Goal: Browse casually: Explore the website without a specific task or goal

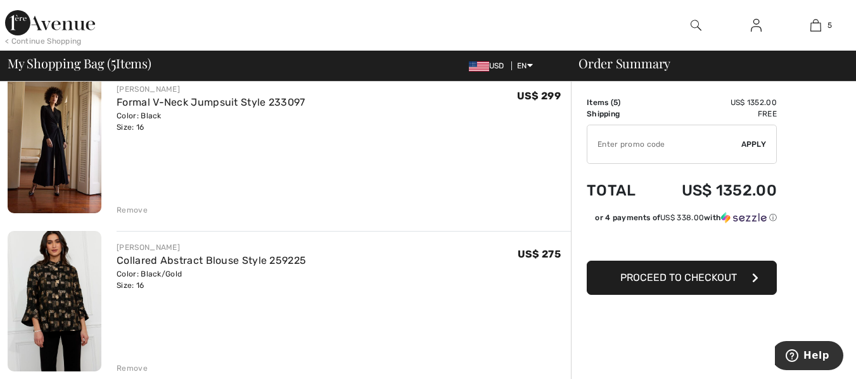
scroll to position [593, 0]
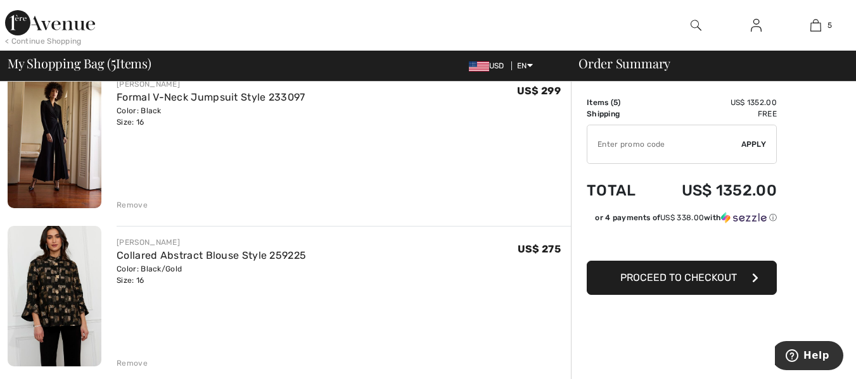
click at [59, 316] on img at bounding box center [55, 296] width 94 height 141
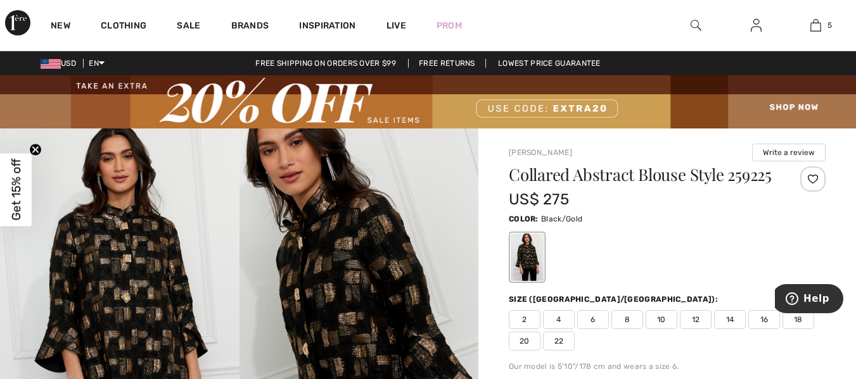
scroll to position [91, 0]
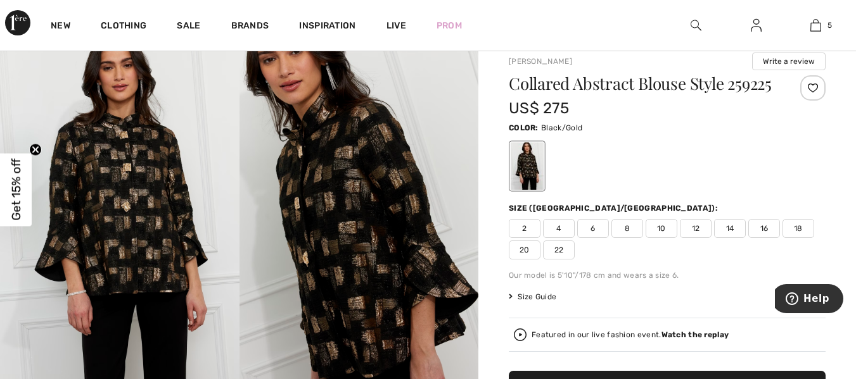
click at [763, 238] on span "16" at bounding box center [764, 228] width 32 height 19
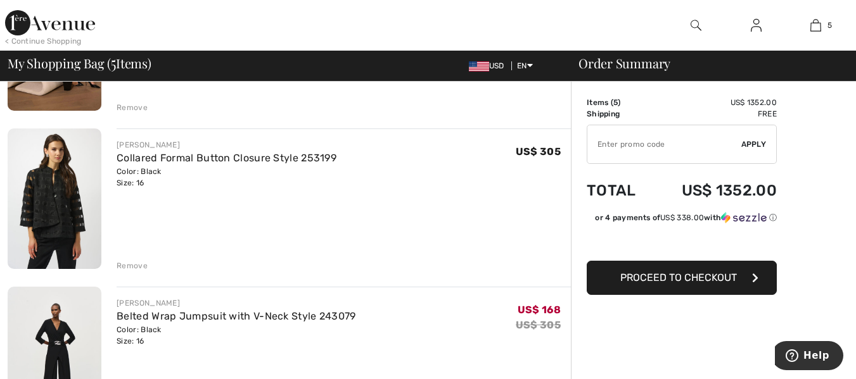
scroll to position [218, 0]
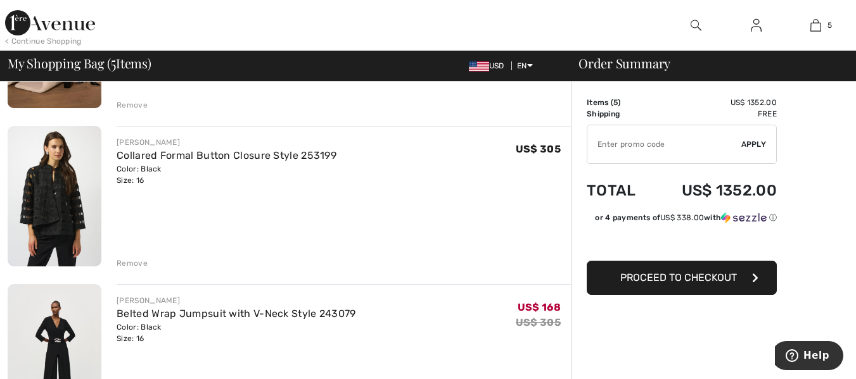
click at [71, 208] on img at bounding box center [55, 196] width 94 height 141
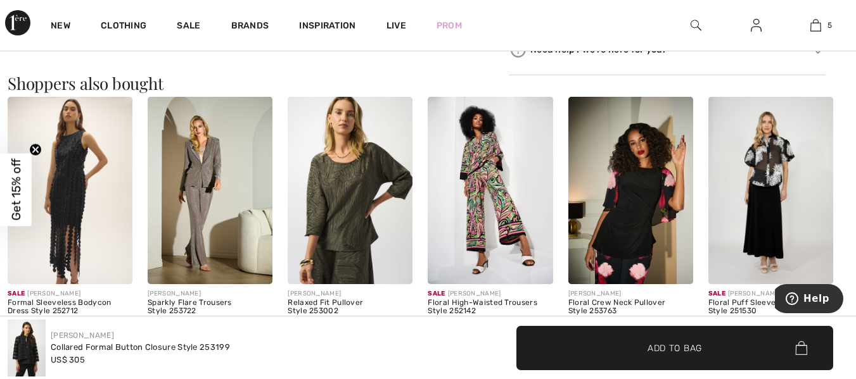
scroll to position [1219, 0]
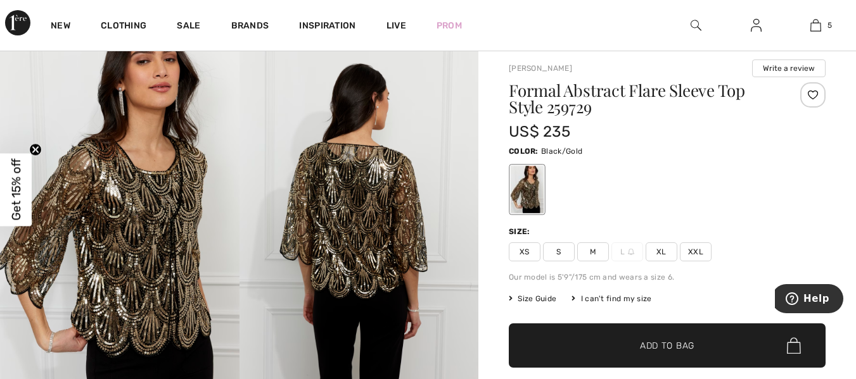
scroll to position [110, 0]
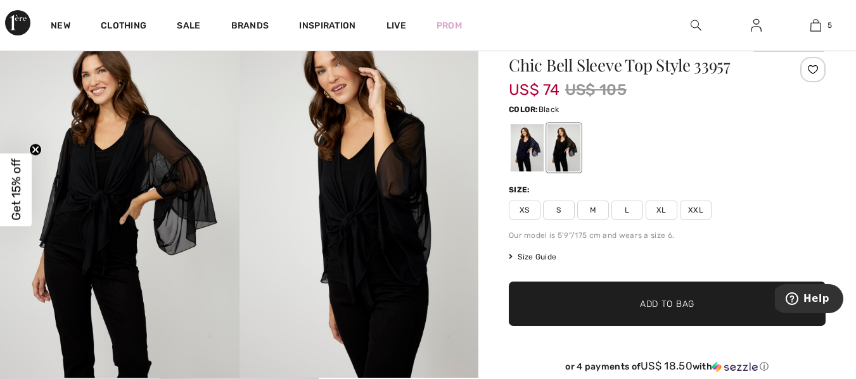
scroll to position [153, 0]
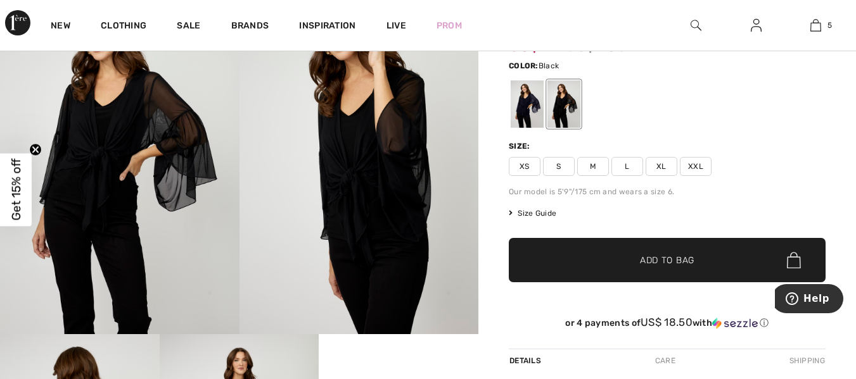
click at [112, 137] on img at bounding box center [119, 154] width 239 height 359
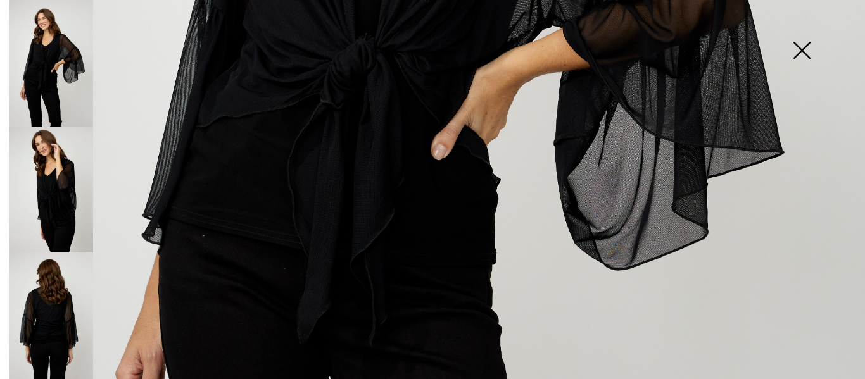
scroll to position [576, 0]
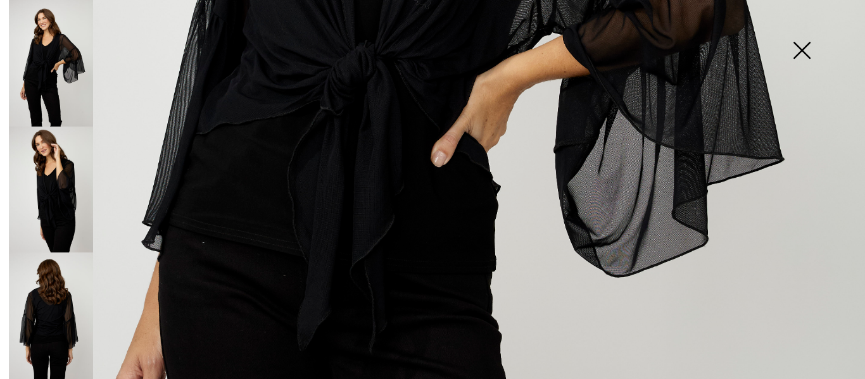
click at [58, 319] on img at bounding box center [51, 316] width 84 height 127
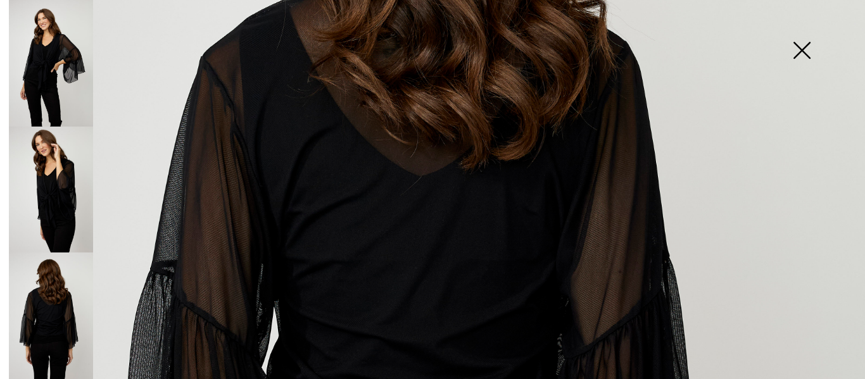
scroll to position [387, 0]
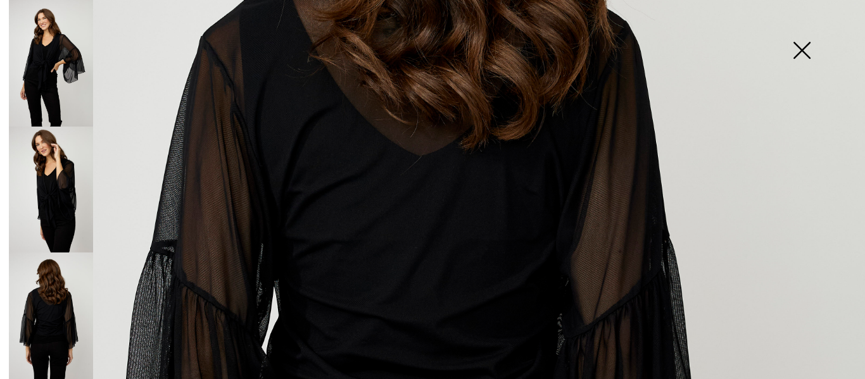
click at [51, 175] on img at bounding box center [51, 190] width 84 height 127
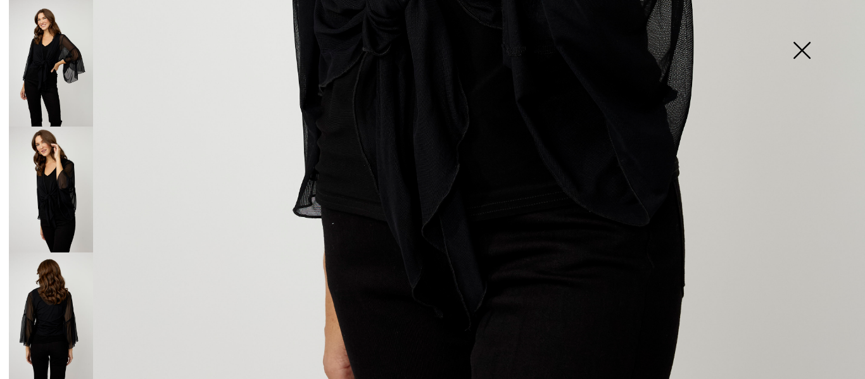
scroll to position [729, 0]
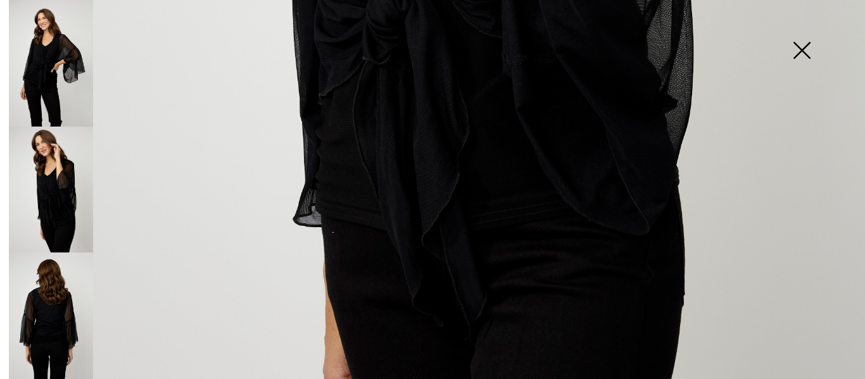
click at [38, 67] on img at bounding box center [51, 63] width 84 height 127
